Goal: Information Seeking & Learning: Check status

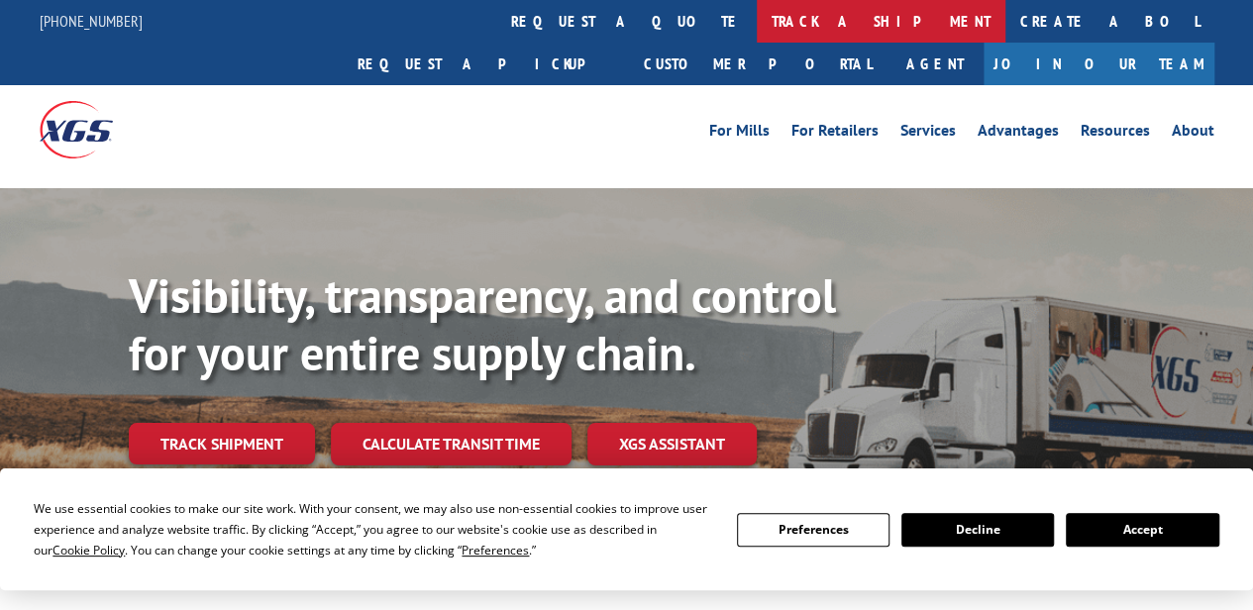
click at [757, 21] on link "track a shipment" at bounding box center [881, 21] width 249 height 43
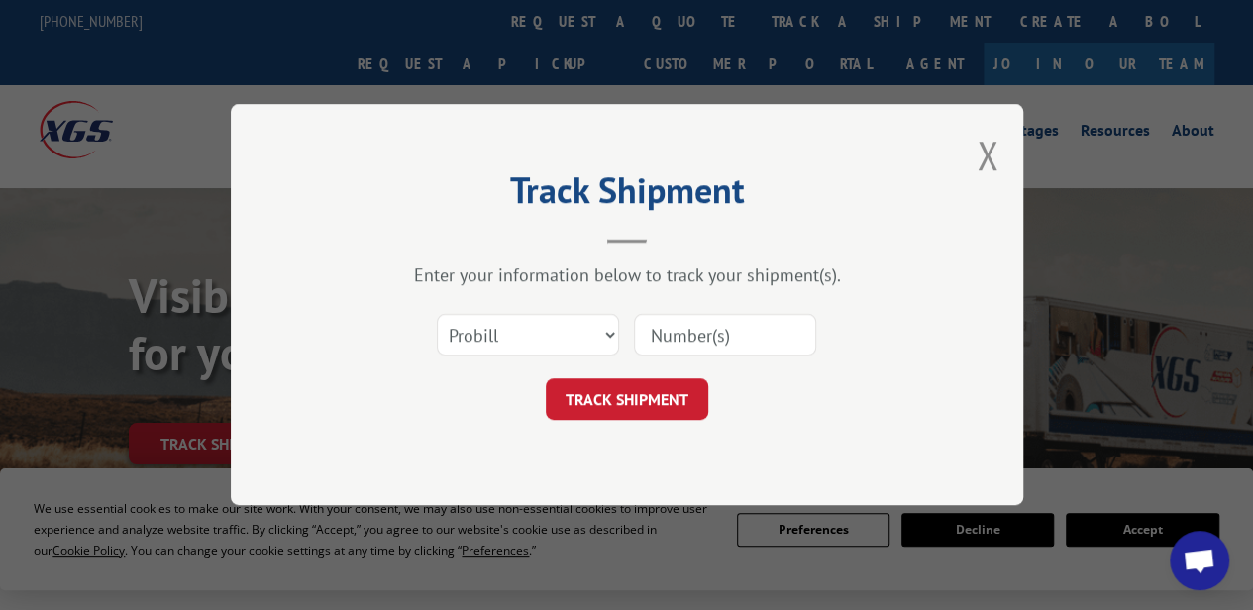
click at [737, 351] on input at bounding box center [725, 336] width 182 height 42
paste input "15379791"
type input "15379791"
click at [652, 413] on button "TRACK SHIPMENT" at bounding box center [627, 400] width 162 height 42
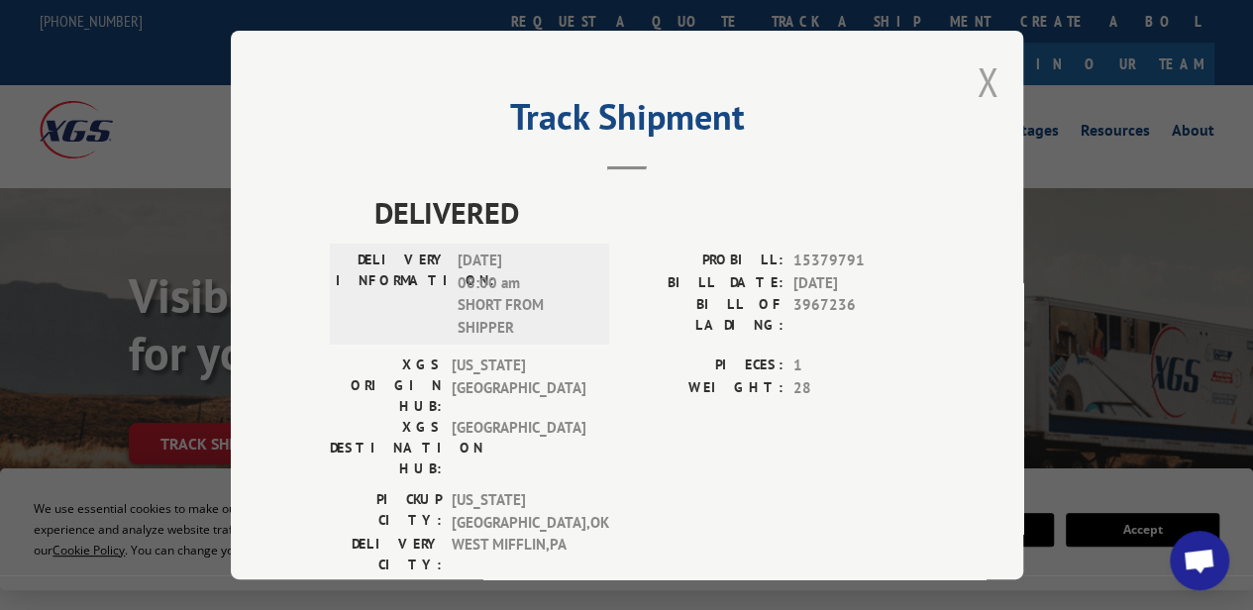
click at [980, 68] on button "Close modal" at bounding box center [988, 81] width 22 height 52
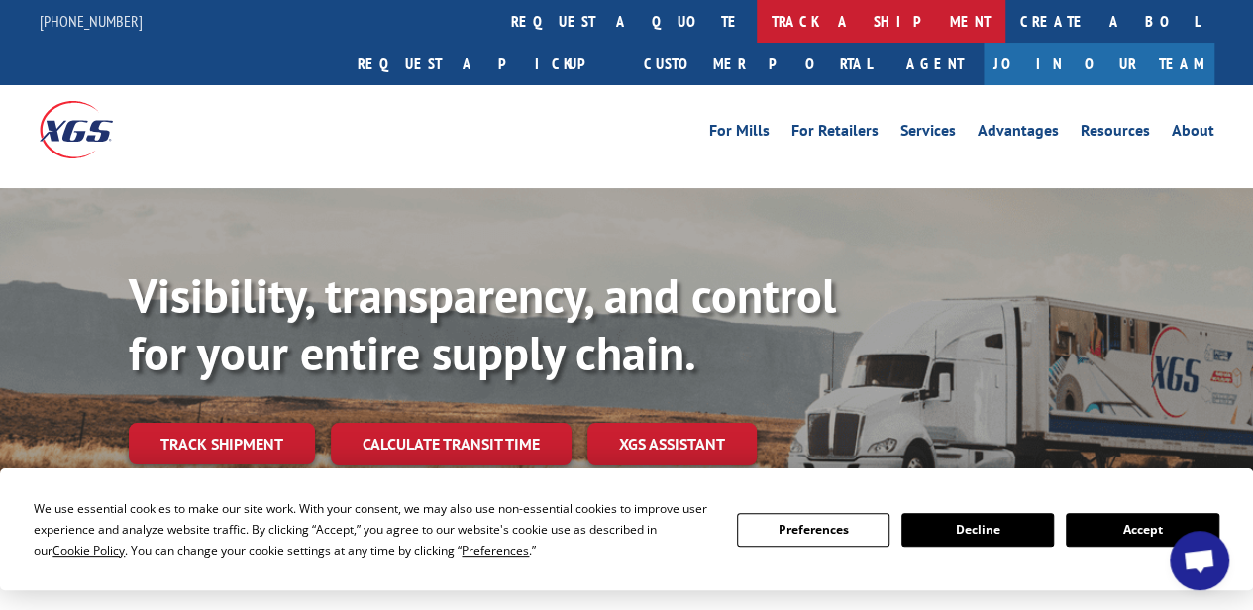
click at [757, 24] on link "track a shipment" at bounding box center [881, 21] width 249 height 43
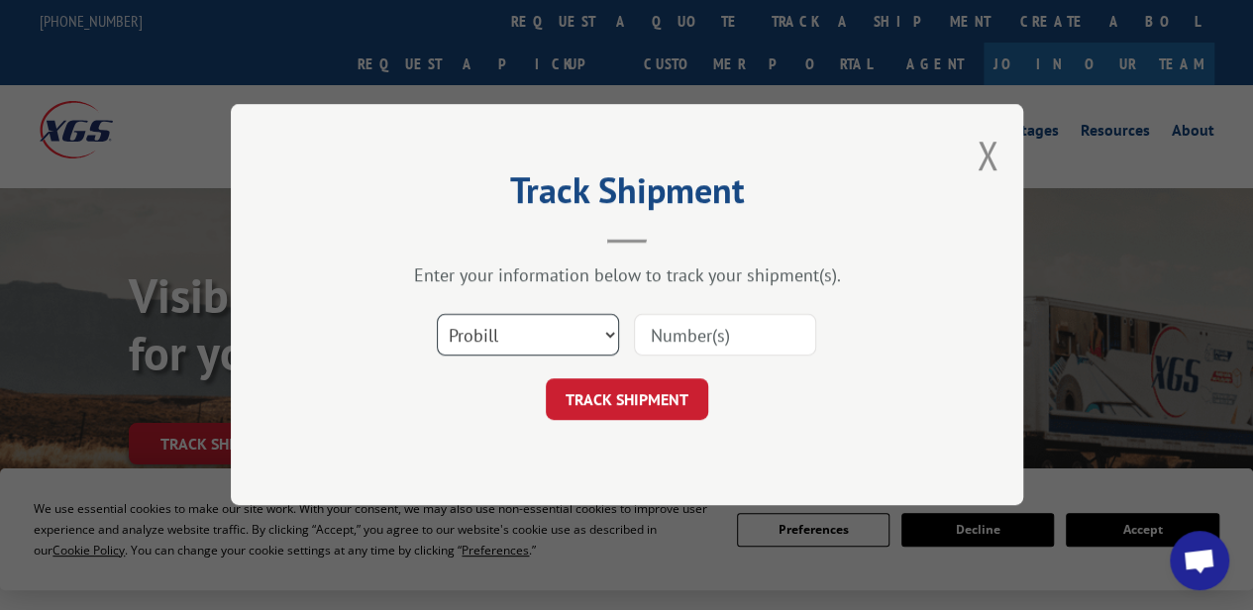
click at [519, 332] on select "Select category... Probill BOL PO" at bounding box center [528, 336] width 182 height 42
click at [673, 324] on input at bounding box center [725, 336] width 182 height 42
paste input "15379755"
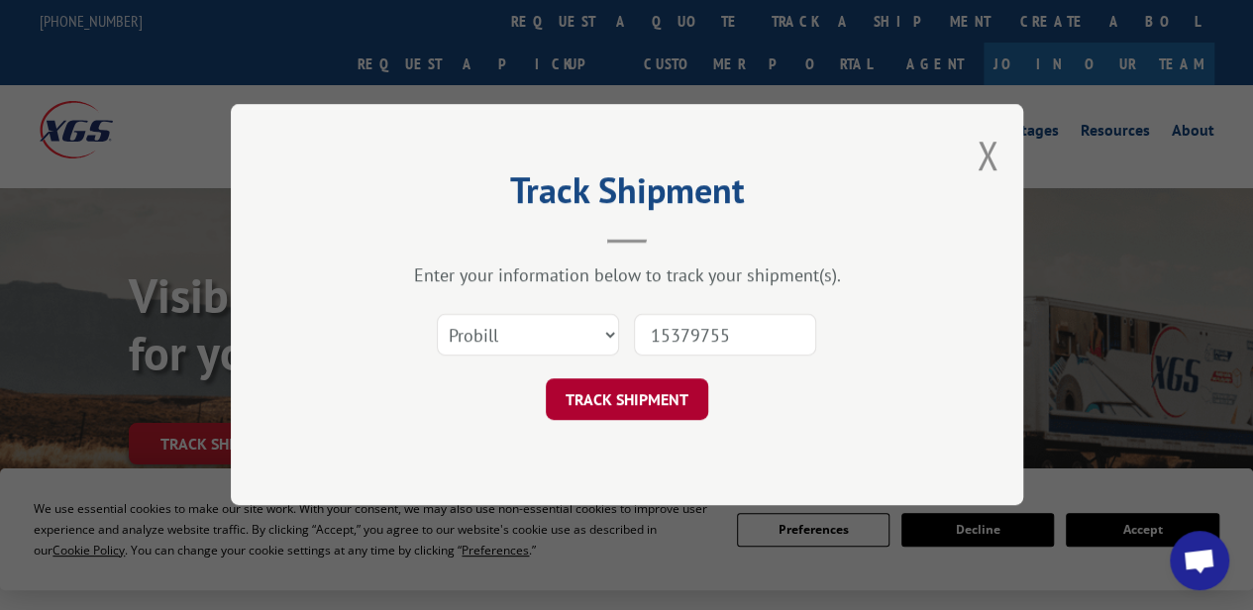
type input "15379755"
click at [650, 385] on button "TRACK SHIPMENT" at bounding box center [627, 400] width 162 height 42
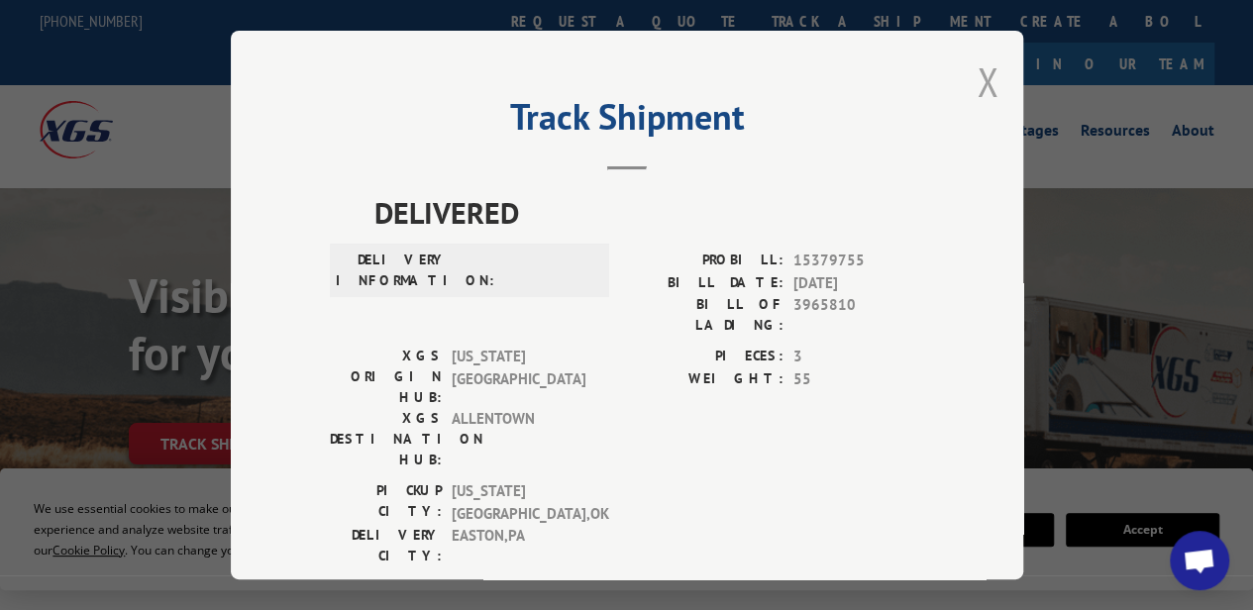
click at [987, 64] on button "Close modal" at bounding box center [988, 81] width 22 height 52
